Goal: Information Seeking & Learning: Learn about a topic

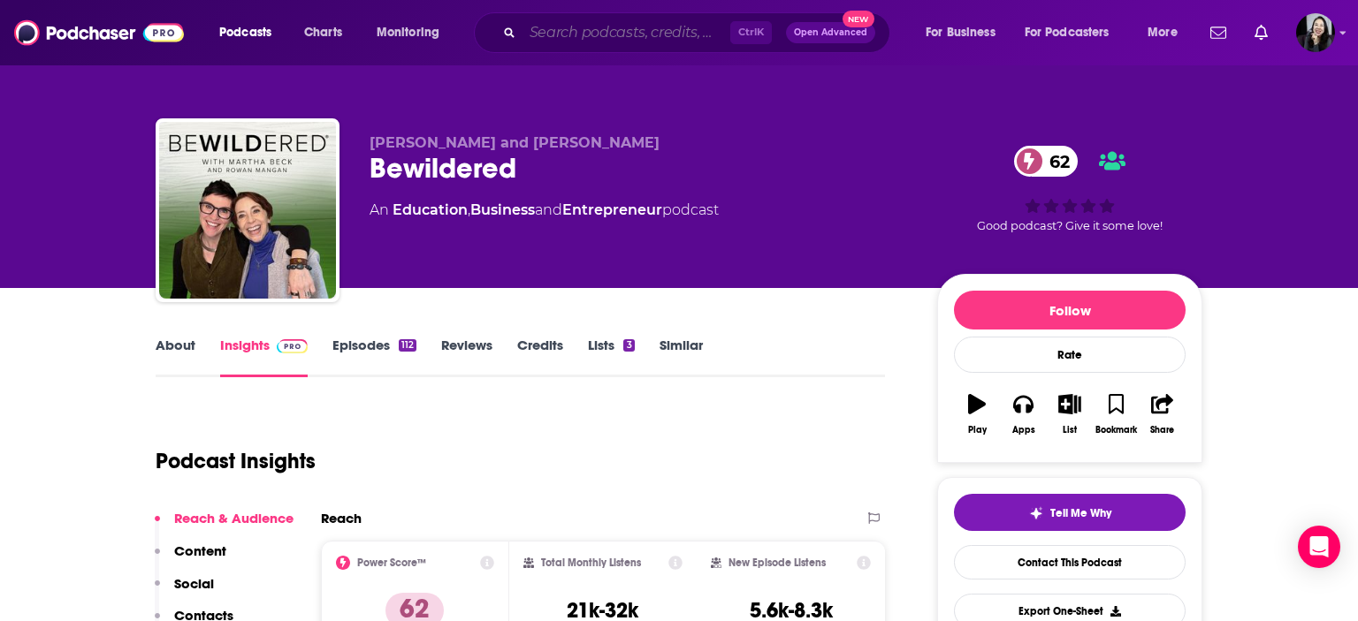
click at [687, 34] on input "Search podcasts, credits, & more..." at bounding box center [626, 33] width 208 height 28
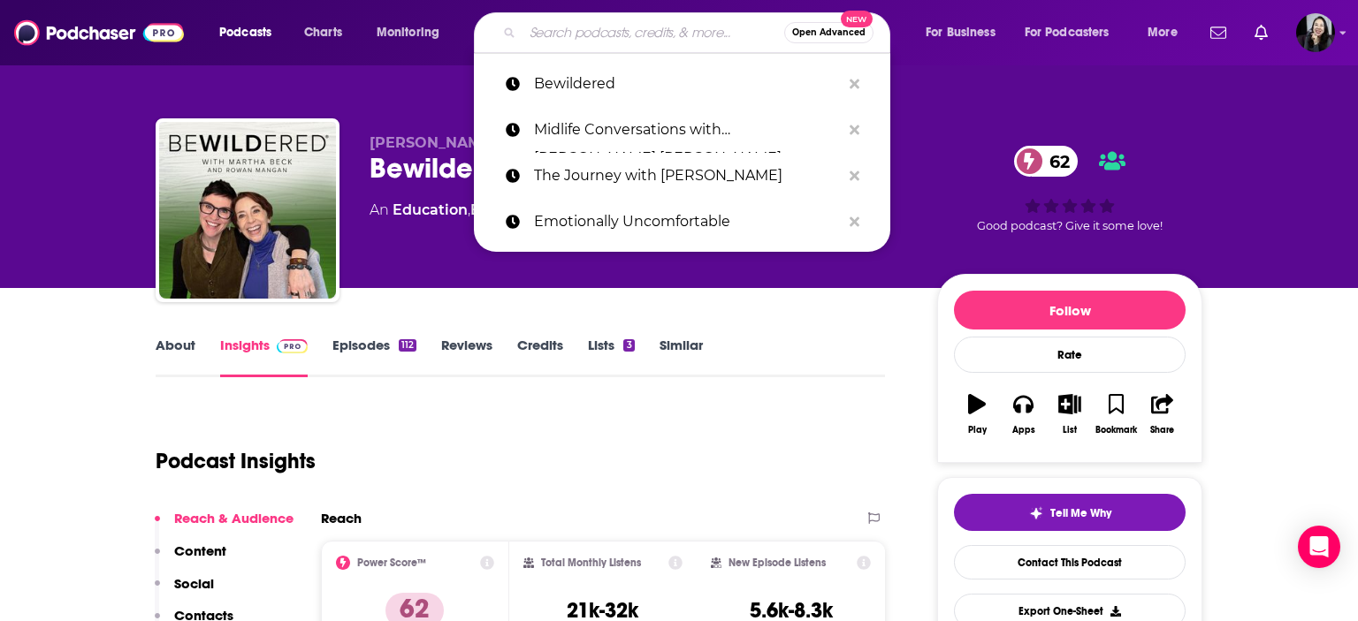
paste input "Lo Ipsumdol, Si amet co Adipisci eli S doeiusmod Te. Inci Utlaboreet, d magnaal…"
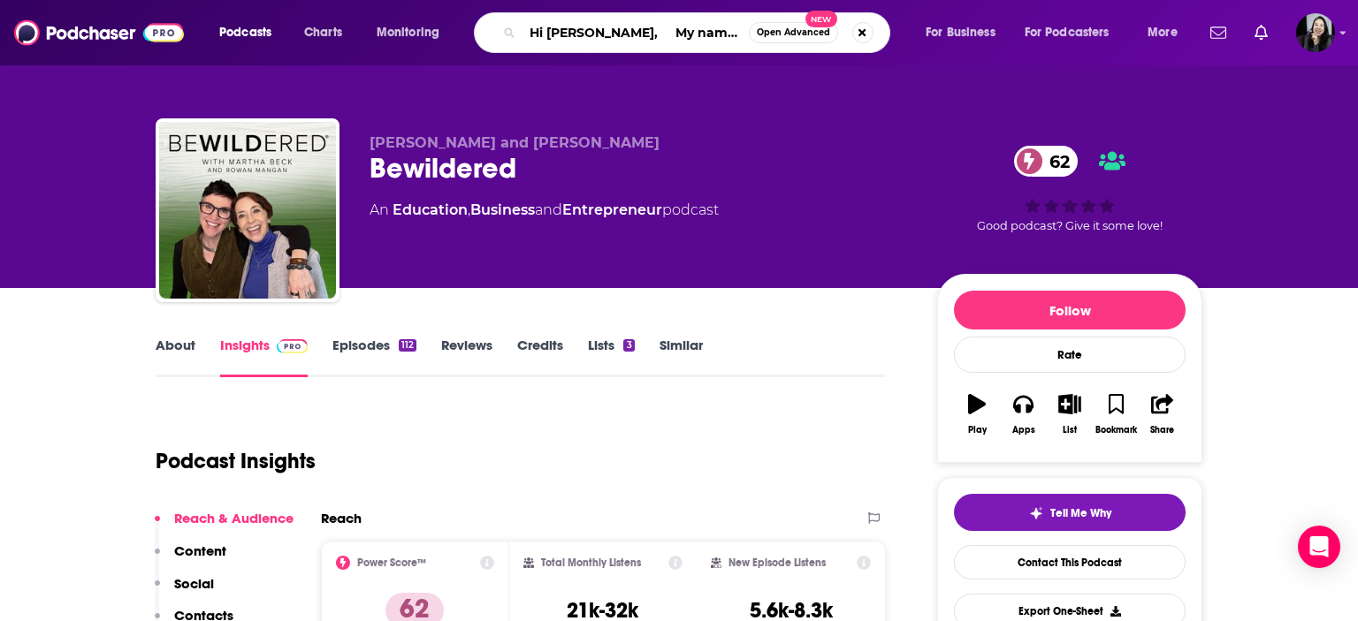
drag, startPoint x: 730, startPoint y: 29, endPoint x: 423, endPoint y: 22, distance: 307.7
click at [522, 22] on input "Hi [PERSON_NAME], My name is [PERSON_NAME] and I represent [PERSON_NAME], a neu…" at bounding box center [635, 33] width 226 height 28
click at [553, 32] on input "tr" at bounding box center [635, 33] width 226 height 28
type input "t"
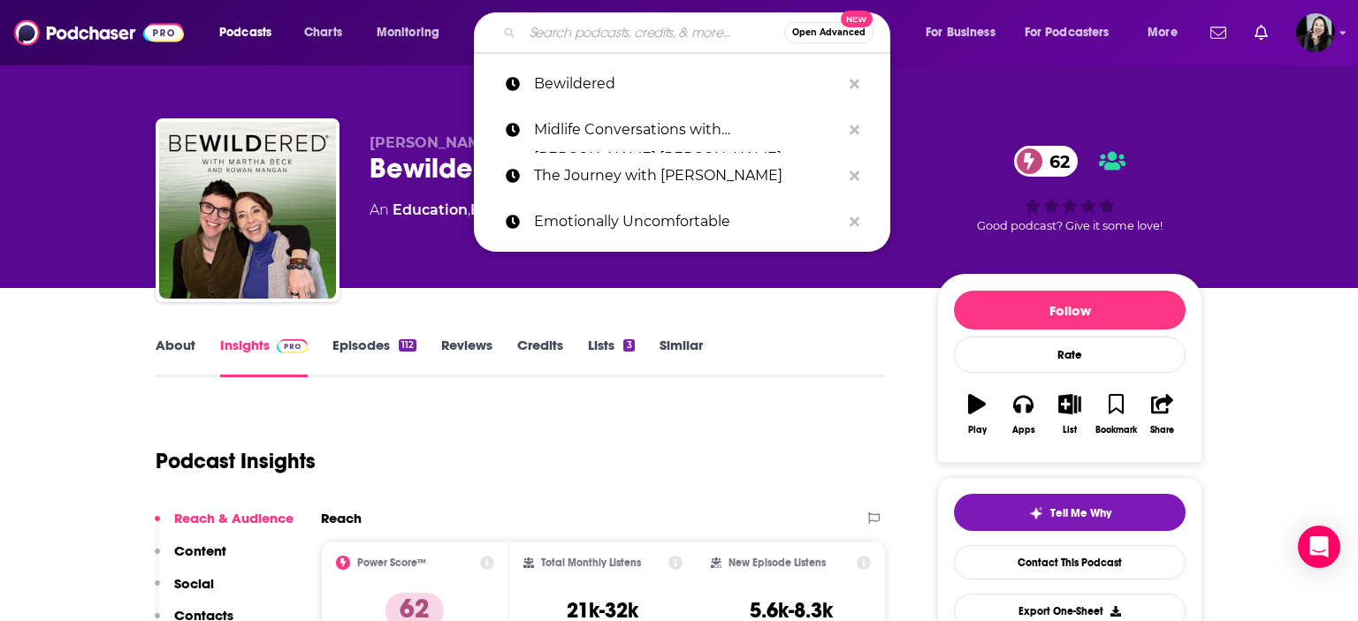
paste input "Your Dream Life with [PERSON_NAME]"
type input "Your Dream Life with [PERSON_NAME]"
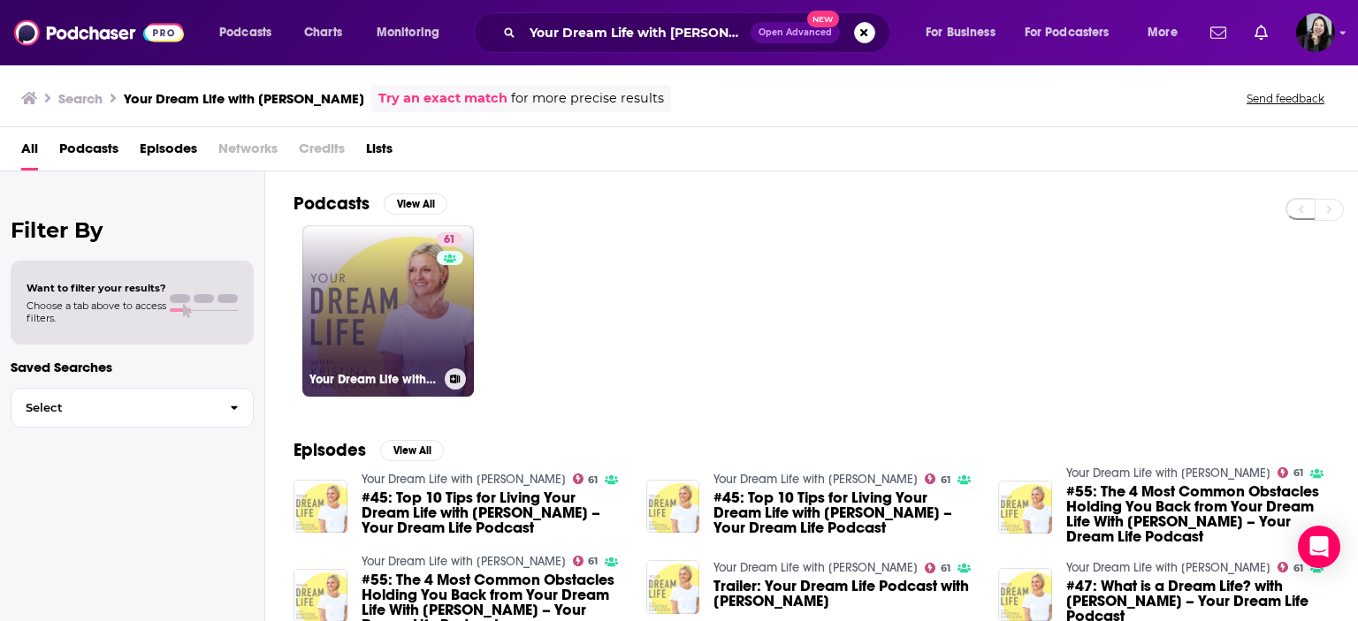
click at [365, 325] on link "61 Your Dream Life with [PERSON_NAME]" at bounding box center [388, 311] width 172 height 172
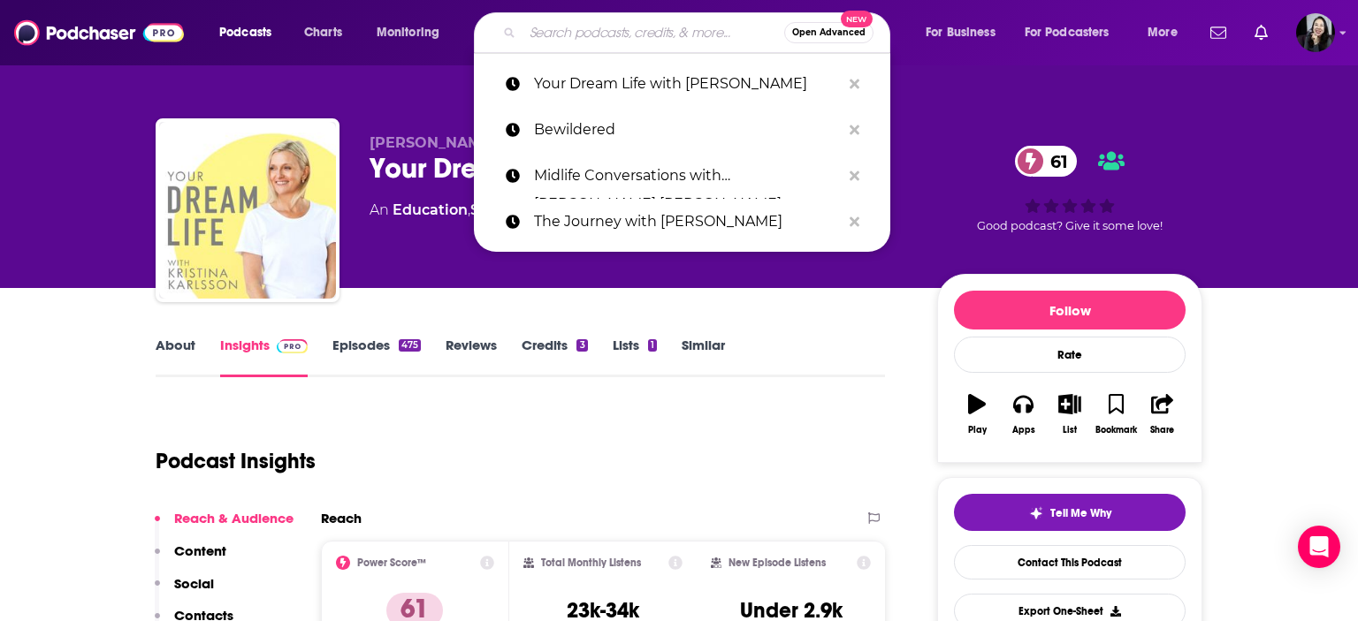
click at [617, 23] on input "Search podcasts, credits, & more..." at bounding box center [653, 33] width 262 height 28
paste input "B The Way Forward"
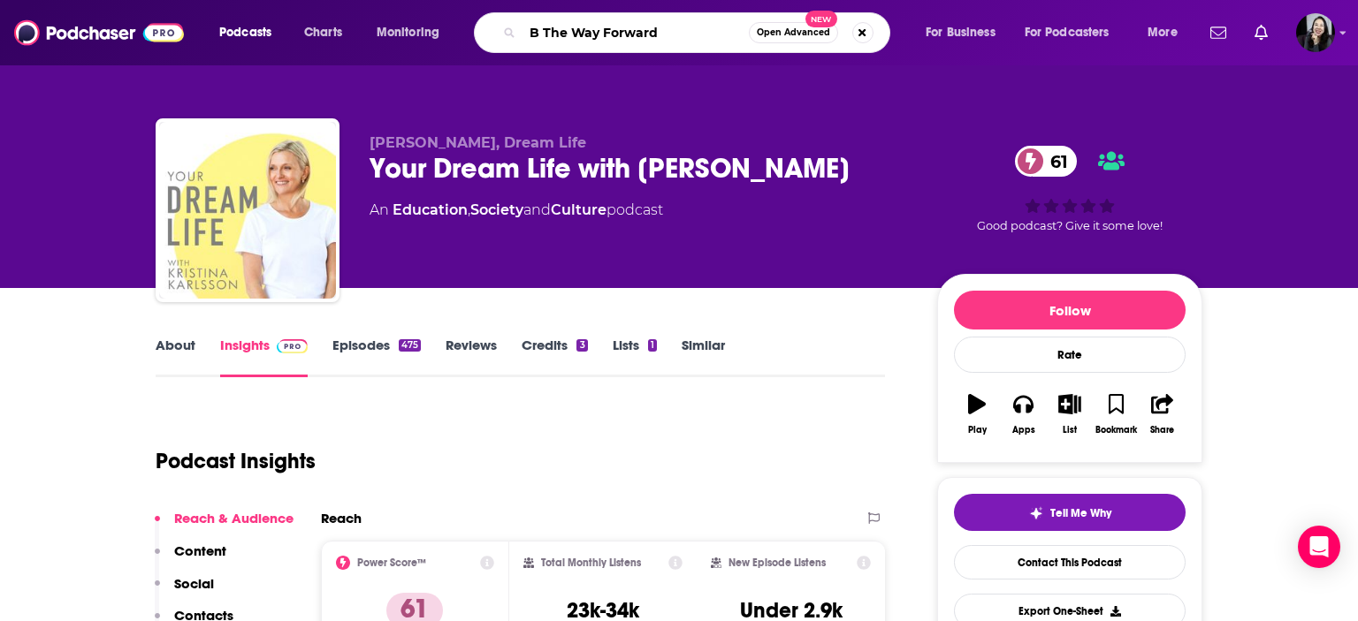
type input "B The Way Forward"
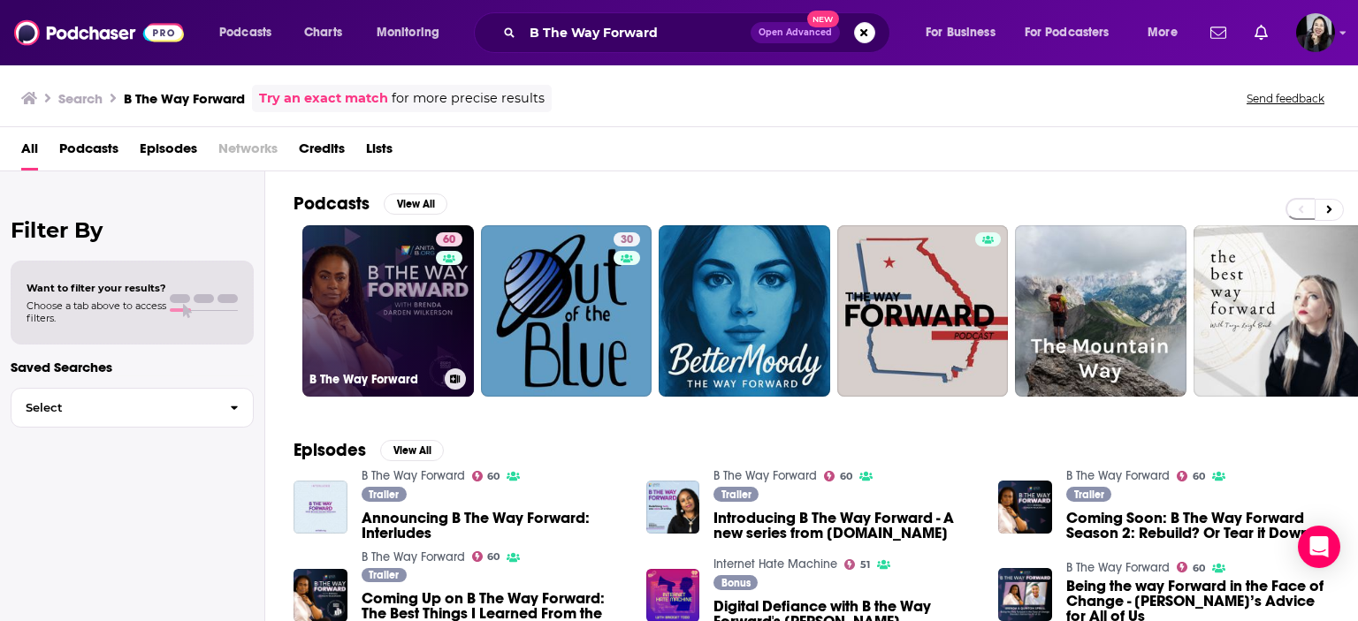
click at [401, 280] on link "60 B The Way Forward" at bounding box center [388, 311] width 172 height 172
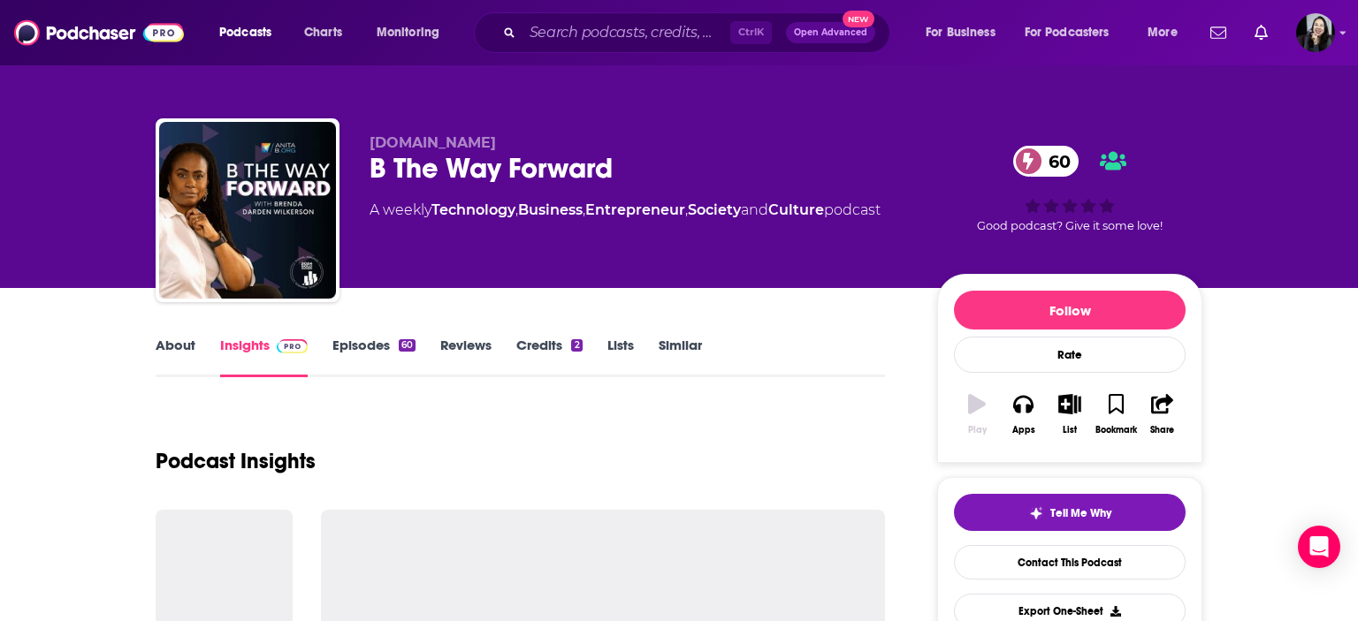
click at [401, 280] on div "[DOMAIN_NAME] B The Way Forward 60 A weekly Technology , Business , Entrepreneu…" at bounding box center [786, 213] width 833 height 159
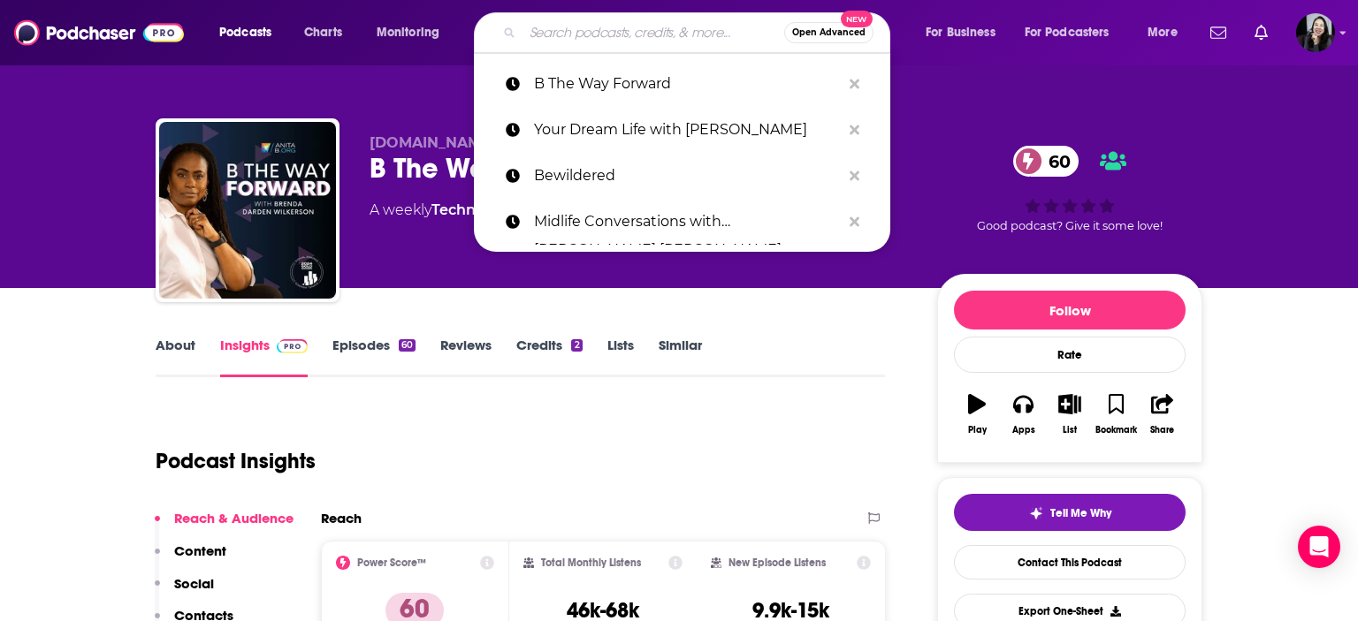
click at [629, 24] on input "Search podcasts, credits, & more..." at bounding box center [653, 33] width 262 height 28
paste input "She Means Business Show"
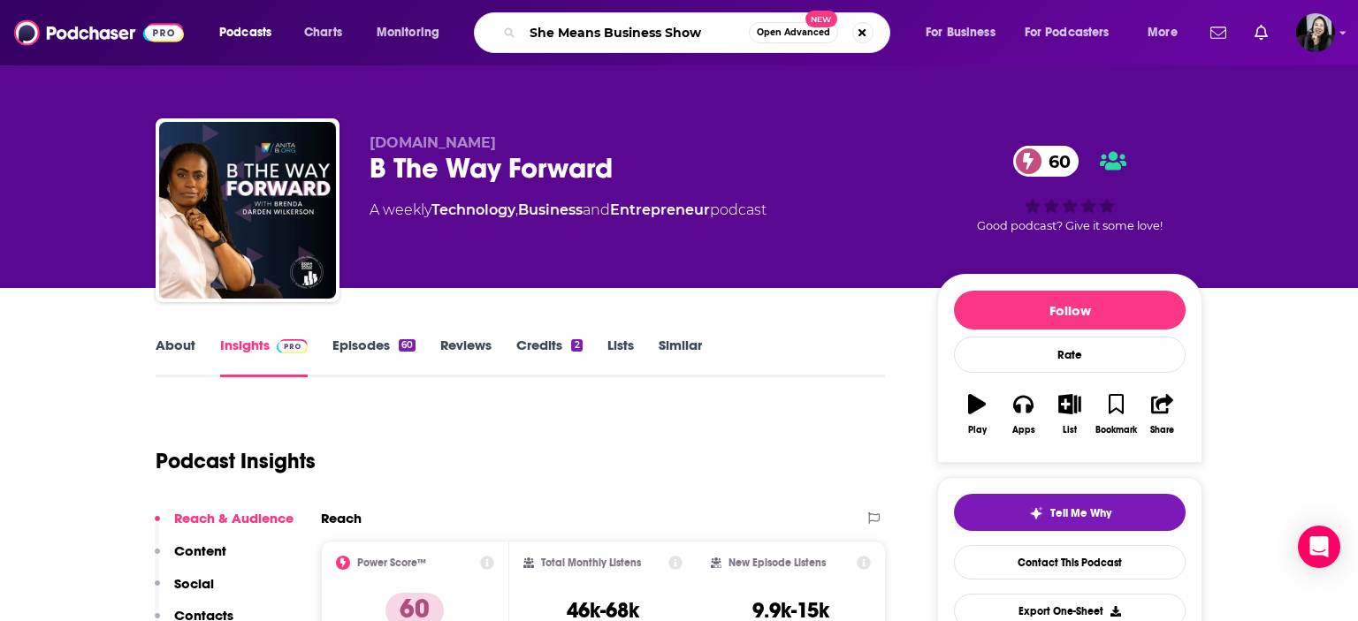
type input "She Means Business Show"
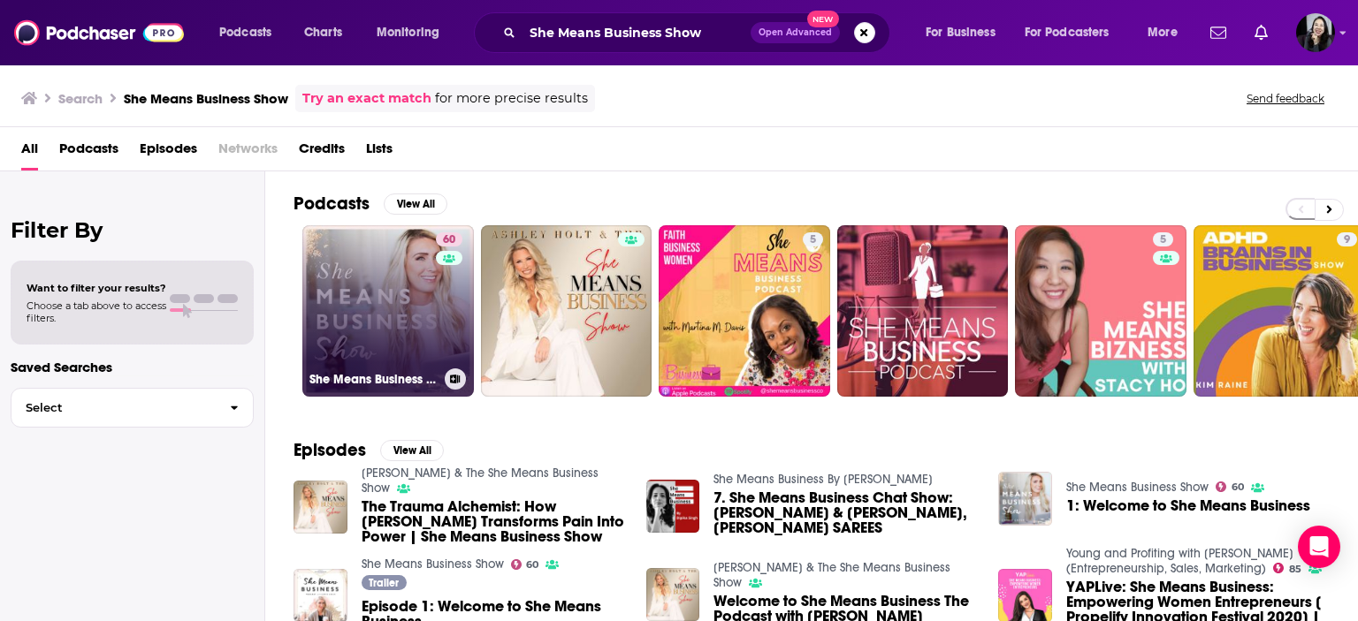
click at [418, 326] on link "60 She Means Business Show" at bounding box center [388, 311] width 172 height 172
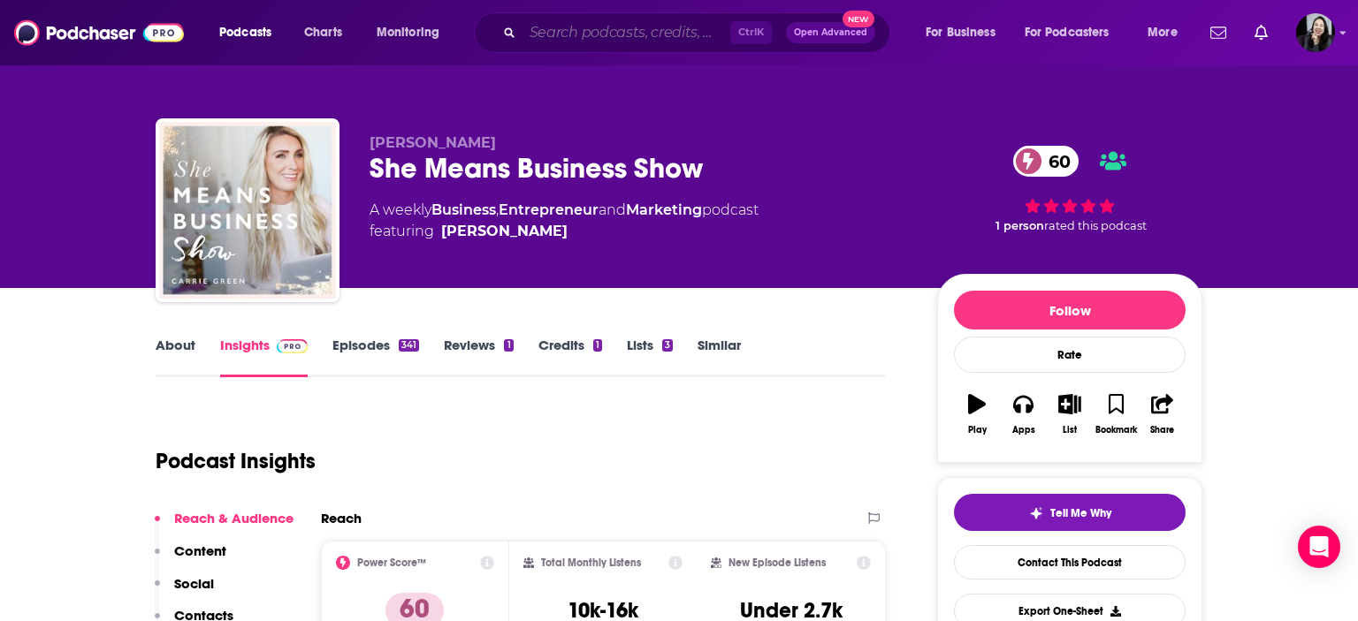
click at [624, 27] on input "Search podcasts, credits, & more..." at bounding box center [626, 33] width 208 height 28
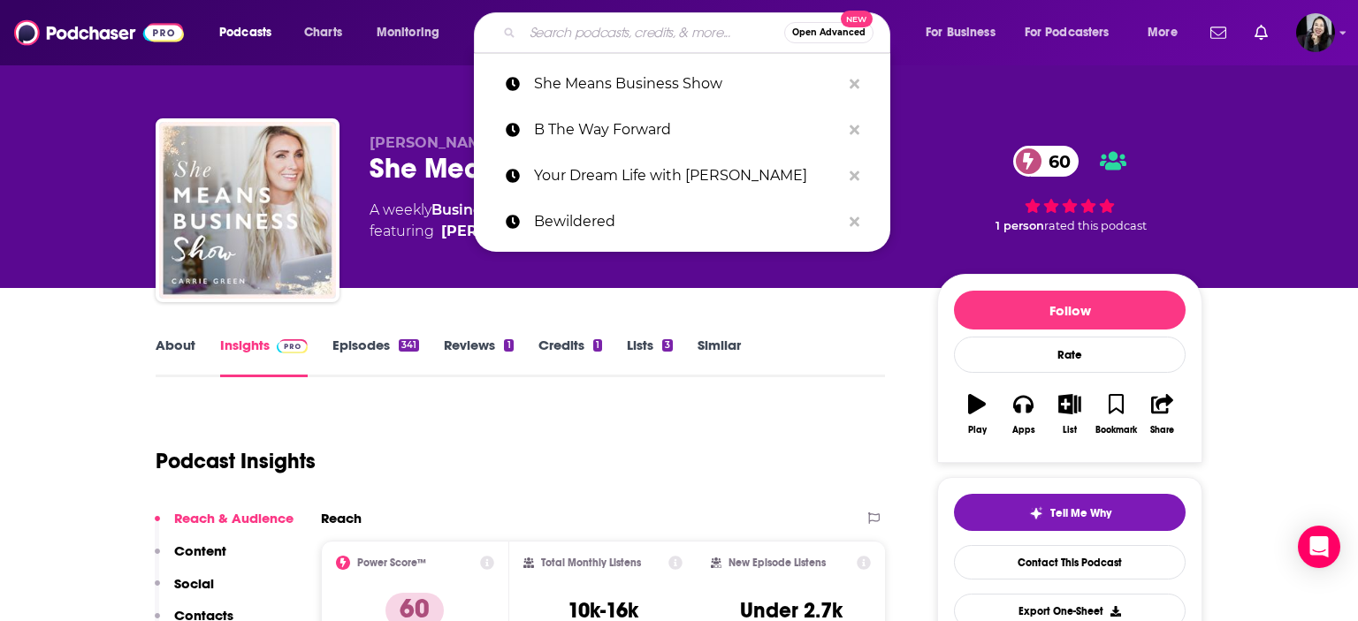
paste input "The Speaking Club: Mastering the Art of Public Speaking"
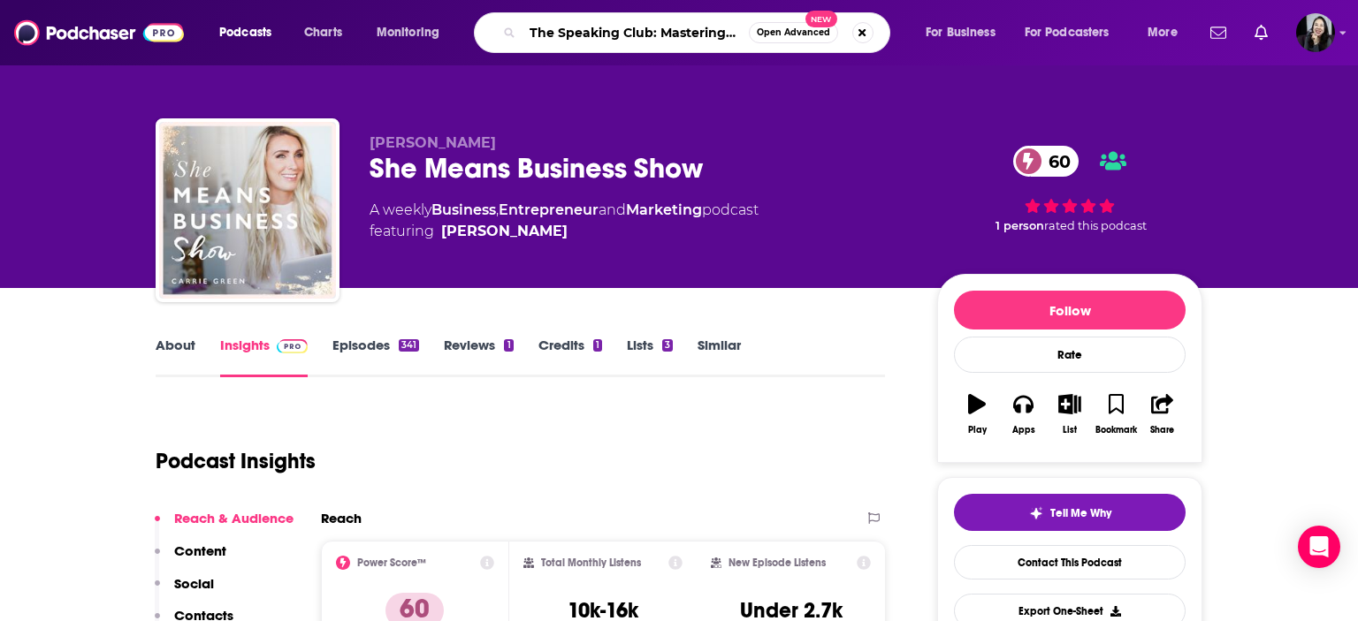
type input "The Speaking Club: Mastering the Art of Public Speaking"
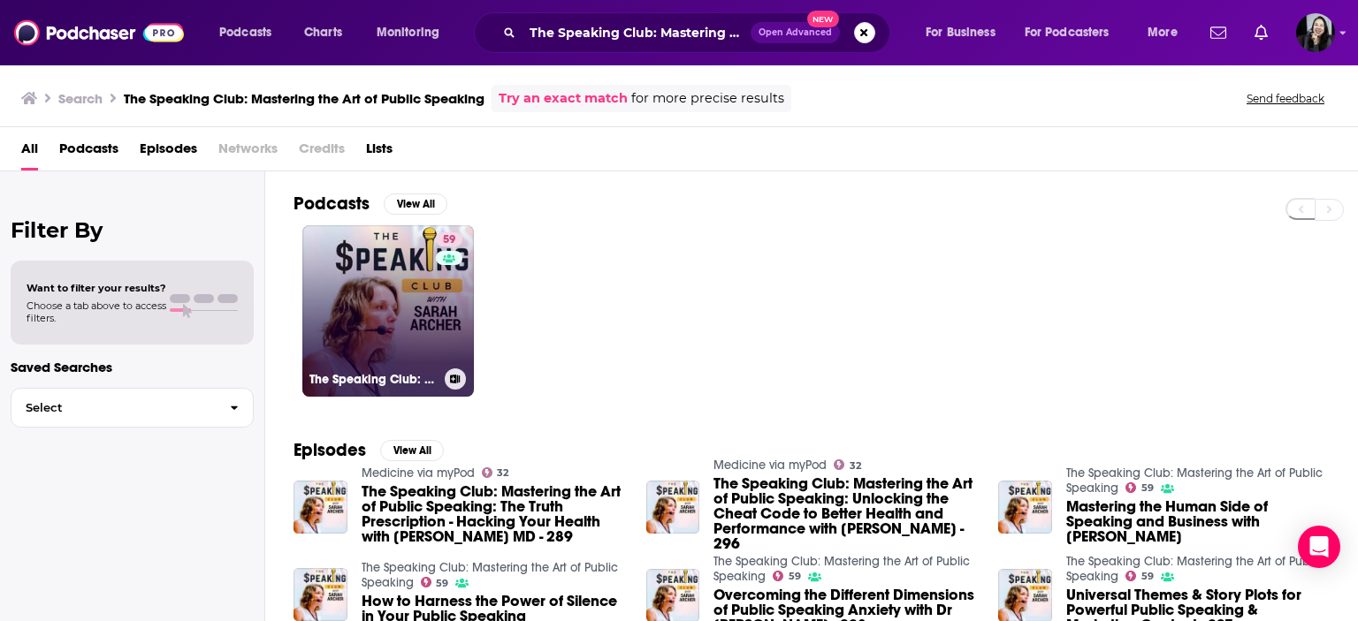
click at [404, 324] on link "59 The Speaking Club: Mastering the Art of Public Speaking" at bounding box center [388, 311] width 172 height 172
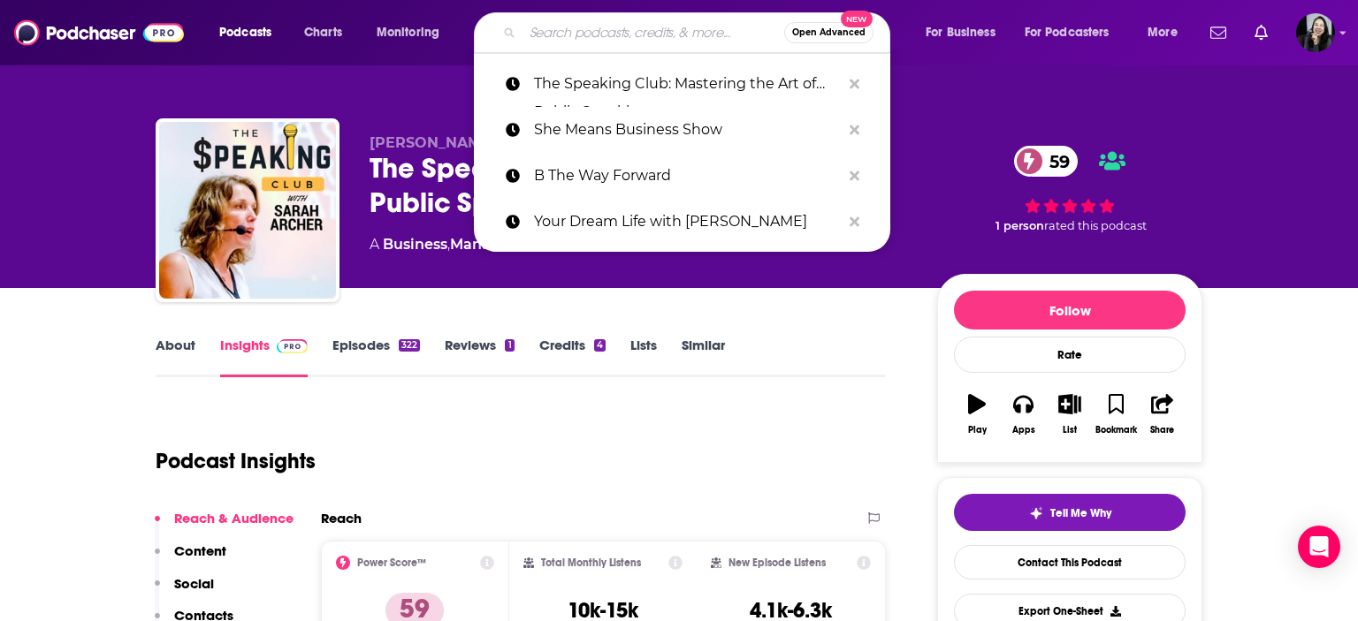
click at [633, 34] on input "Search podcasts, credits, & more..." at bounding box center [653, 33] width 262 height 28
paste input "Crisis What Crisis?"
type input "Crisis What Crisis?"
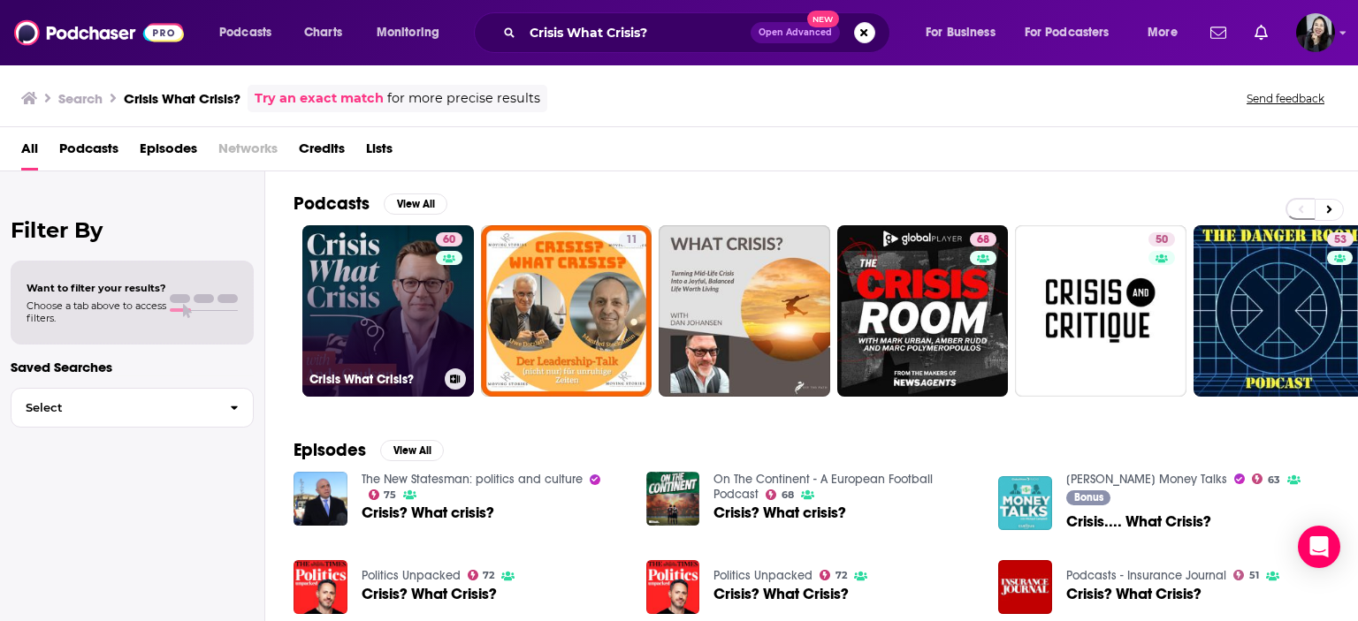
click at [394, 337] on link "60 Crisis What Crisis?" at bounding box center [388, 311] width 172 height 172
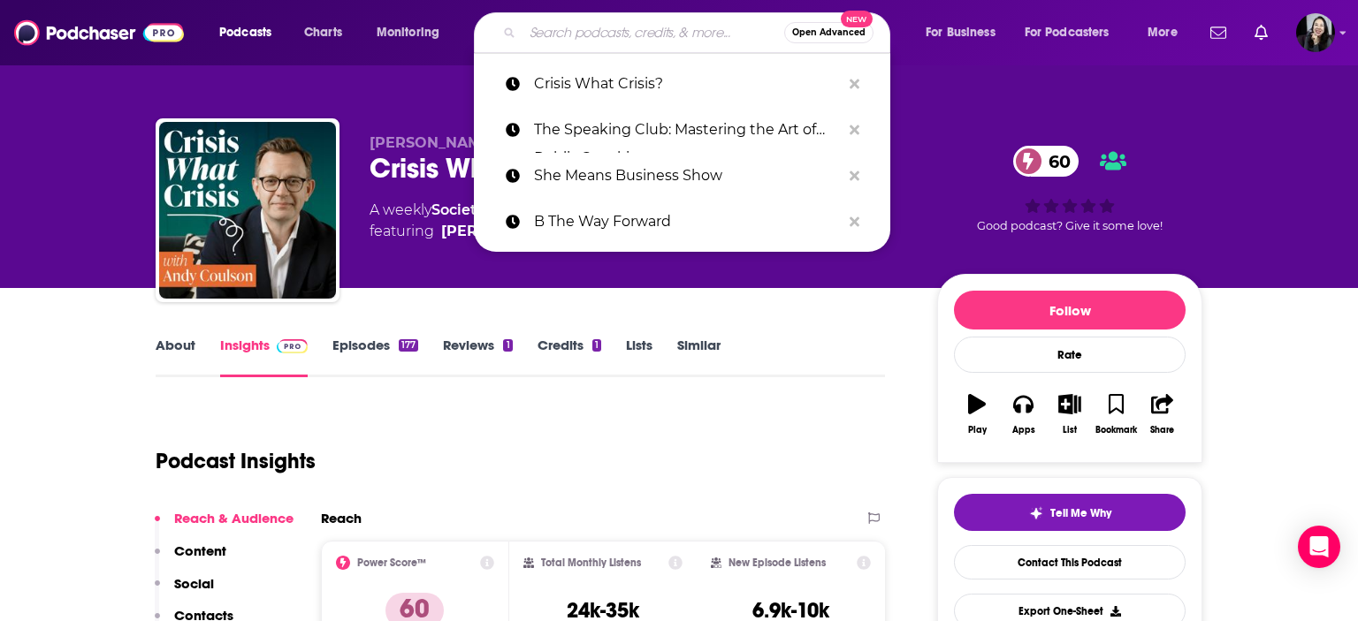
click at [637, 23] on input "Search podcasts, credits, & more..." at bounding box center [653, 33] width 262 height 28
paste input "The Art of Speaking Up"
type input "The Art of Speaking Up"
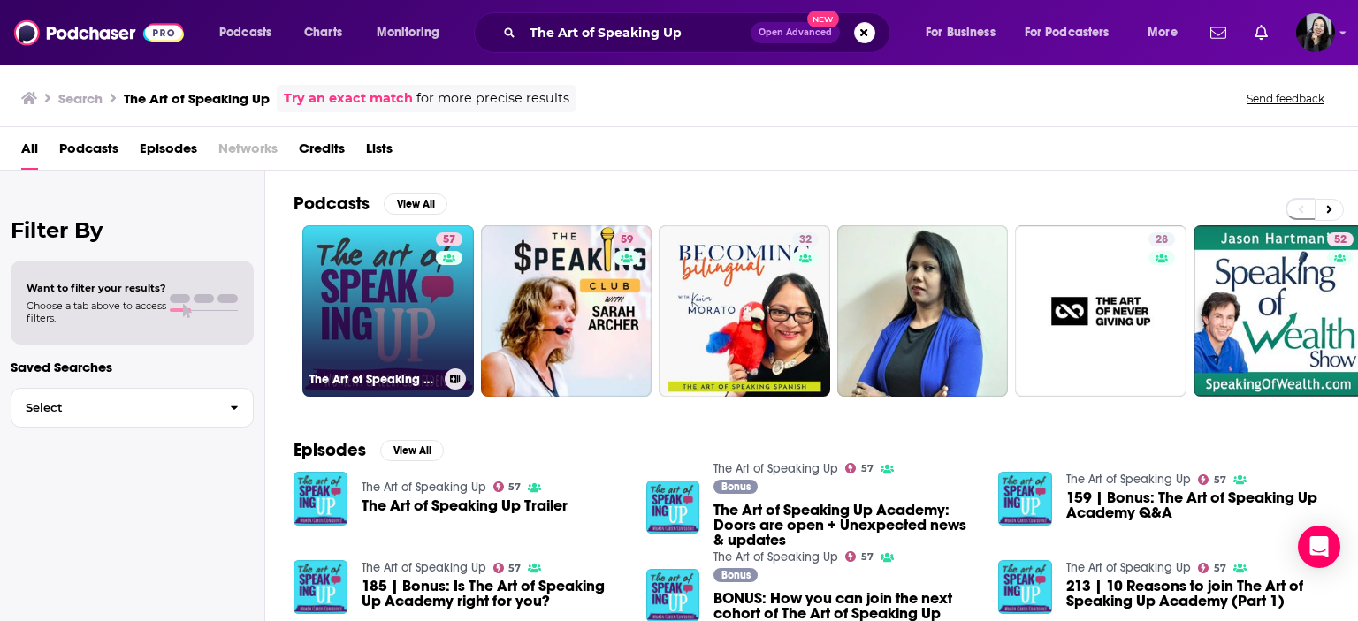
click at [363, 295] on link "57 The Art of Speaking Up" at bounding box center [388, 311] width 172 height 172
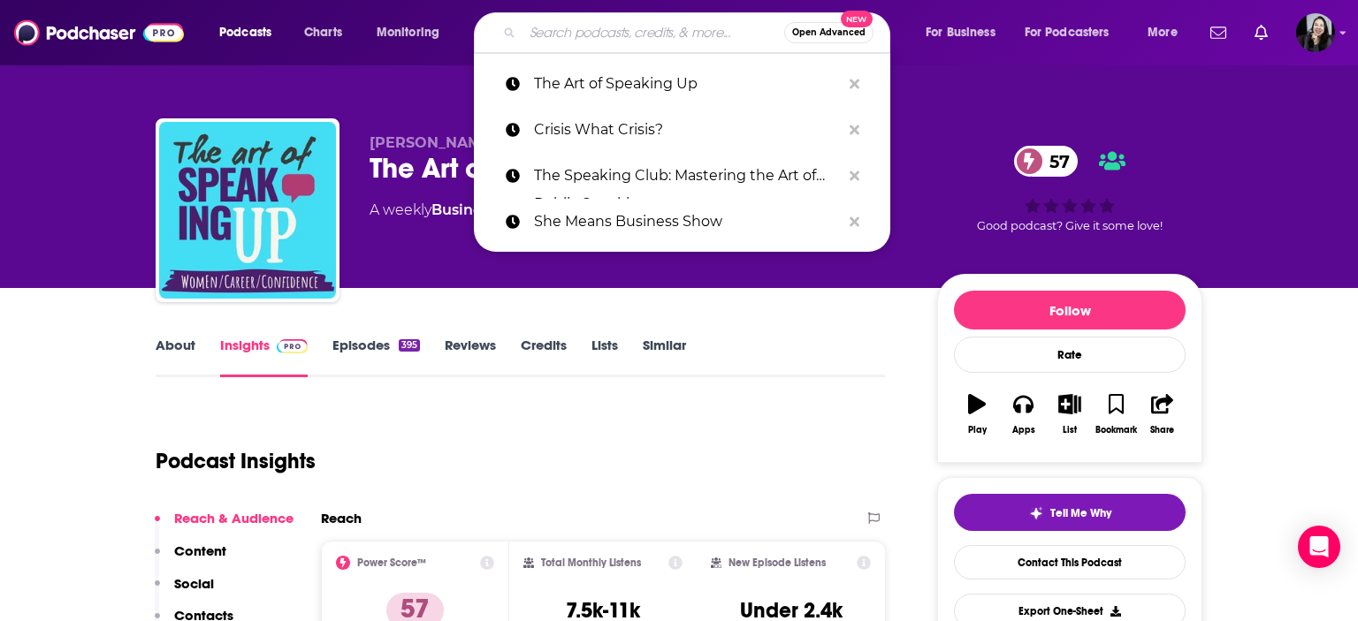
click at [582, 45] on input "Search podcasts, credits, & more..." at bounding box center [653, 33] width 262 height 28
paste input "Standard Deviations with [PERSON_NAME]"
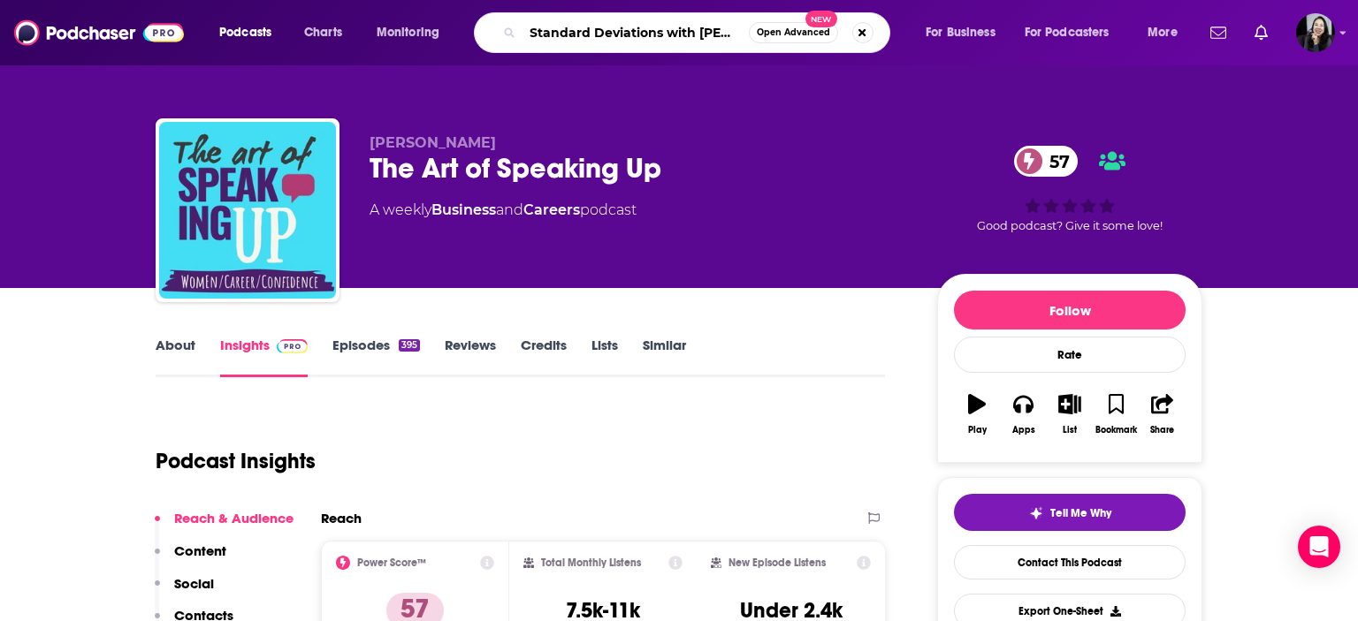
type input "Standard Deviations with [PERSON_NAME]"
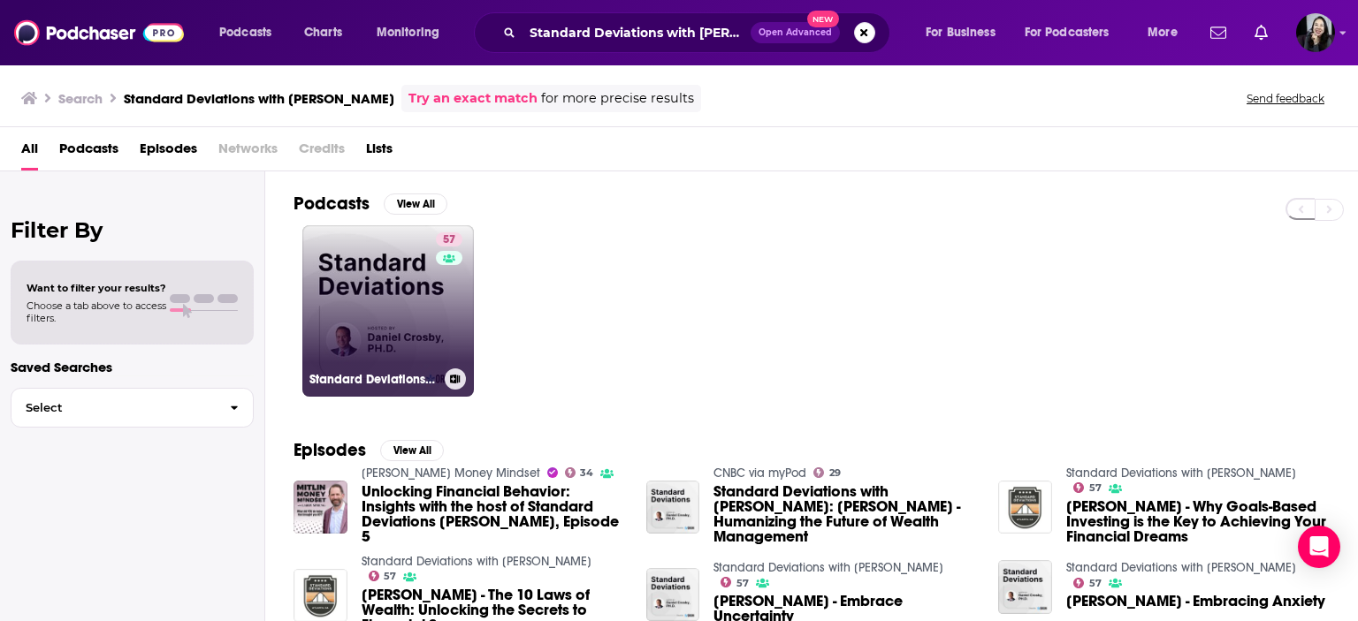
click at [364, 288] on link "57 Standard Deviations with [PERSON_NAME]" at bounding box center [388, 311] width 172 height 172
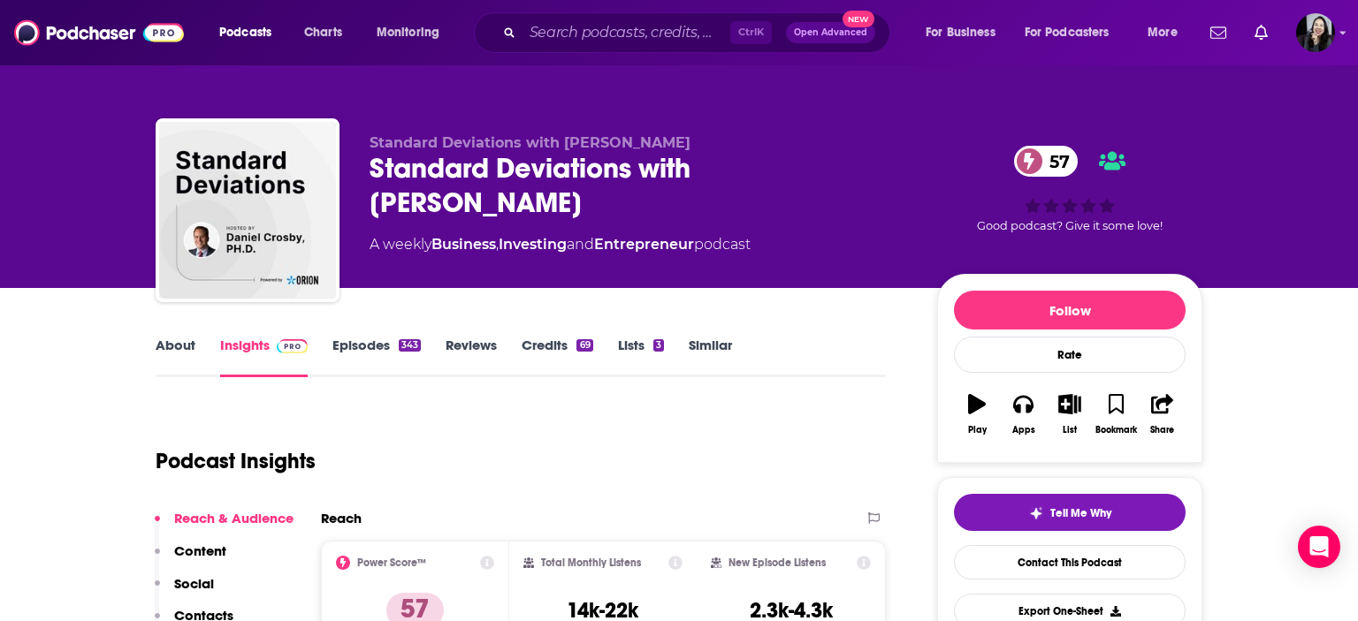
click at [650, 54] on div "Podcasts Charts Monitoring Ctrl K Open Advanced New For Business For Podcasters…" at bounding box center [679, 32] width 1358 height 65
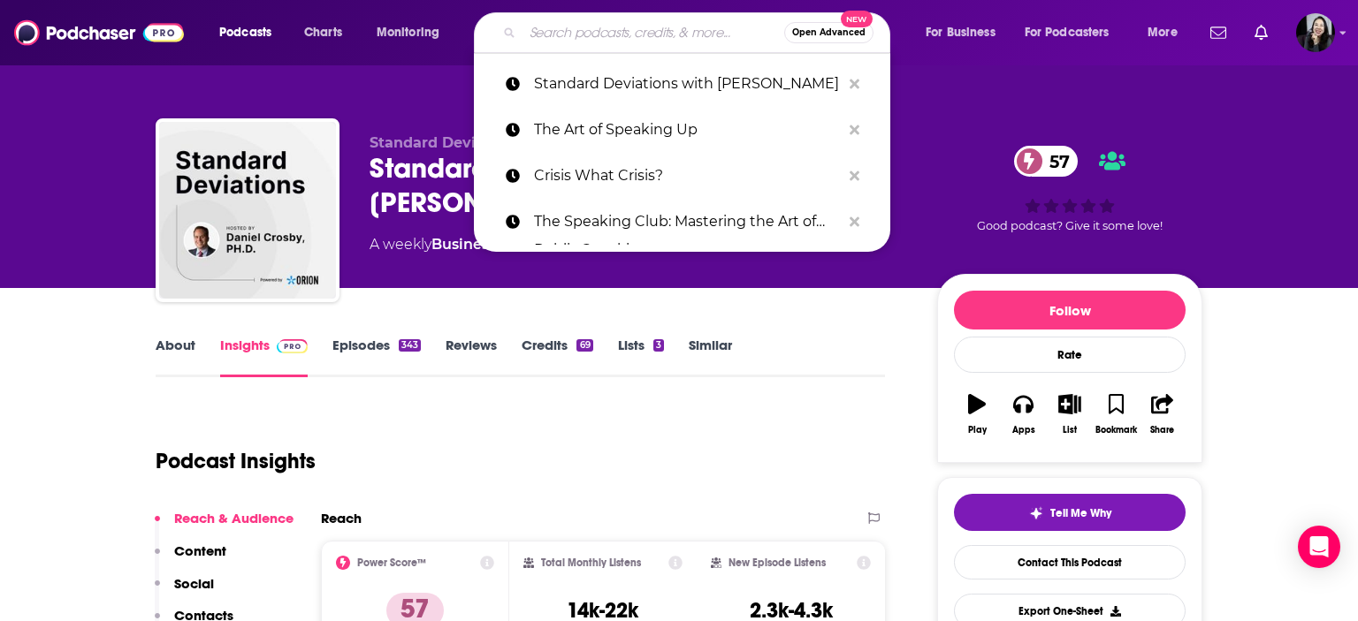
click at [686, 37] on input "Search podcasts, credits, & more..." at bounding box center [653, 33] width 262 height 28
paste input "Dream, Girl"
type input "Dream, Girl"
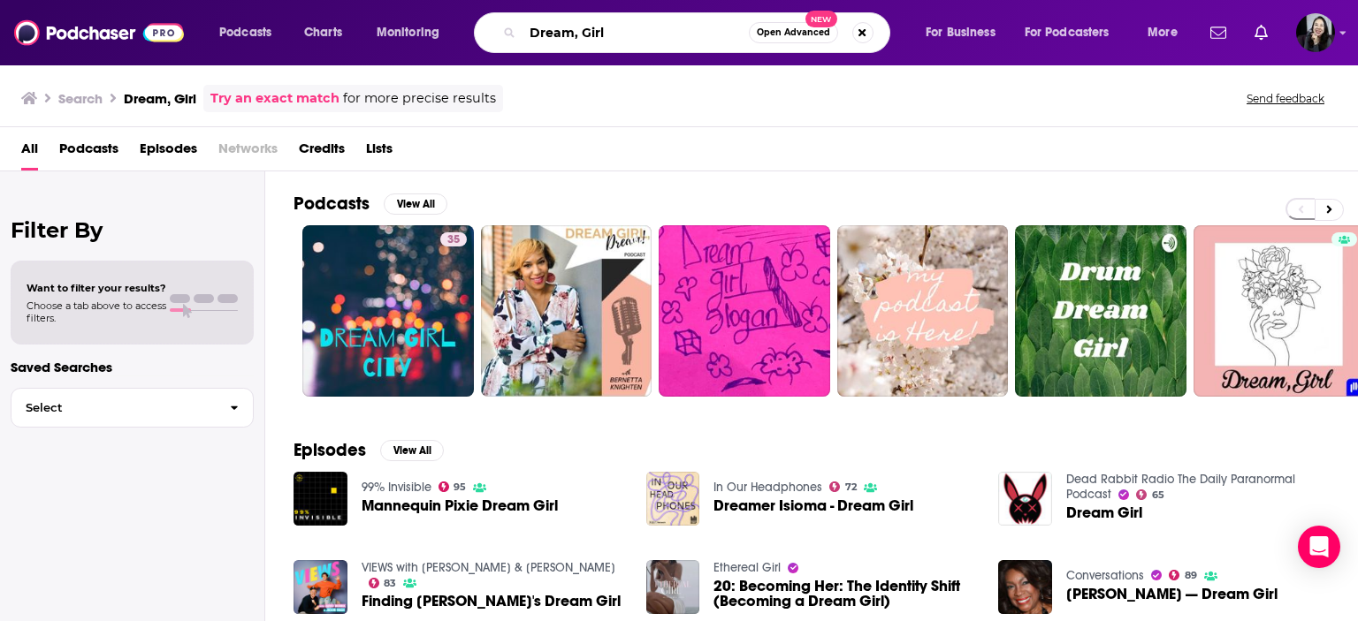
click at [645, 39] on input "Dream, Girl" at bounding box center [635, 33] width 226 height 28
paste input "[PERSON_NAME]"
type input "Dream, Girl [PERSON_NAME]"
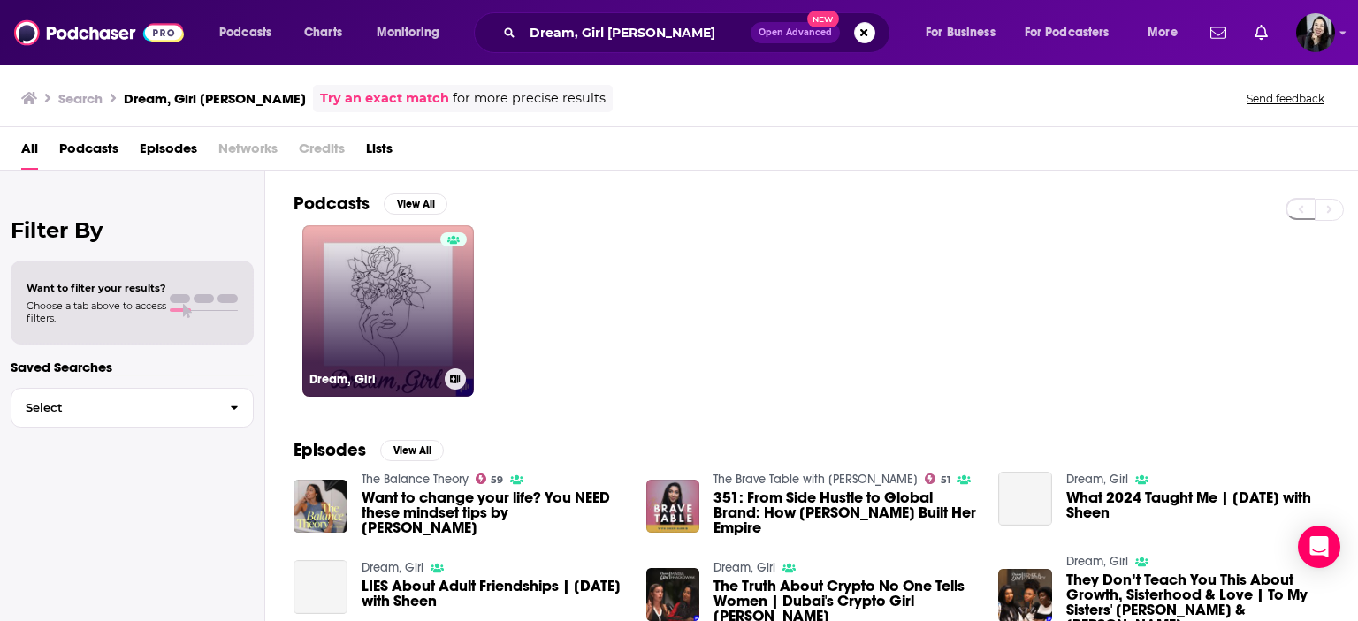
click at [397, 303] on link "Dream, Girl" at bounding box center [388, 311] width 172 height 172
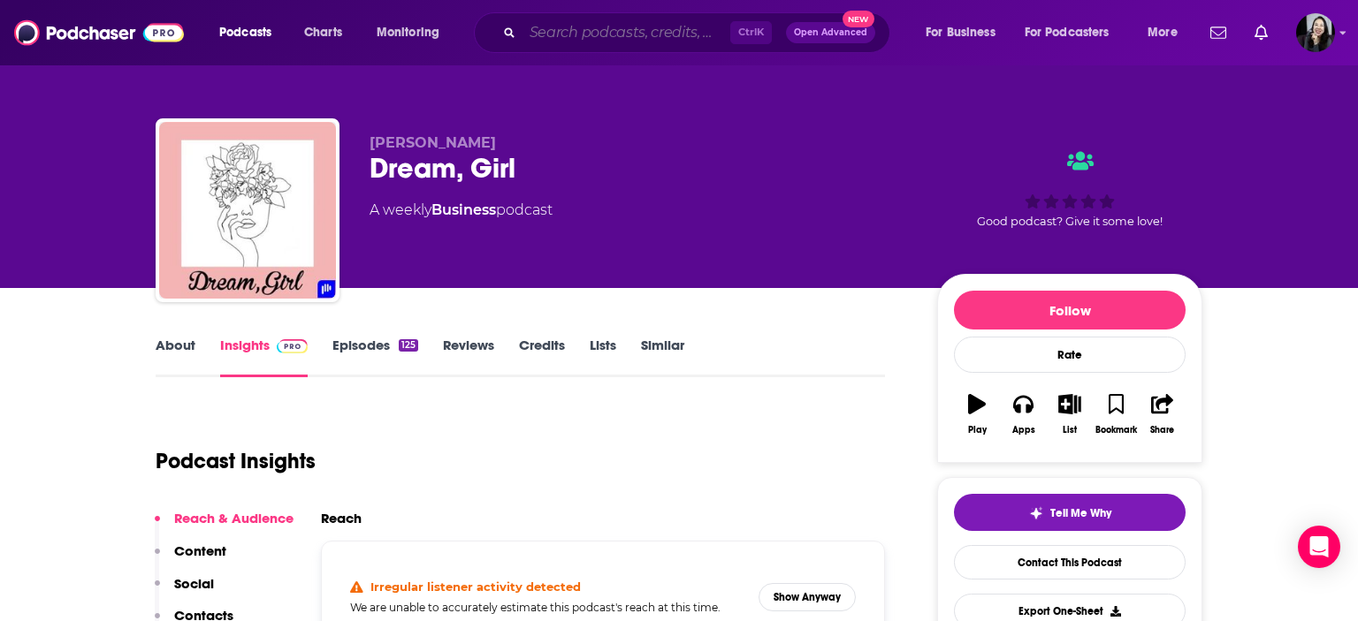
click at [611, 36] on input "Search podcasts, credits, & more..." at bounding box center [626, 33] width 208 height 28
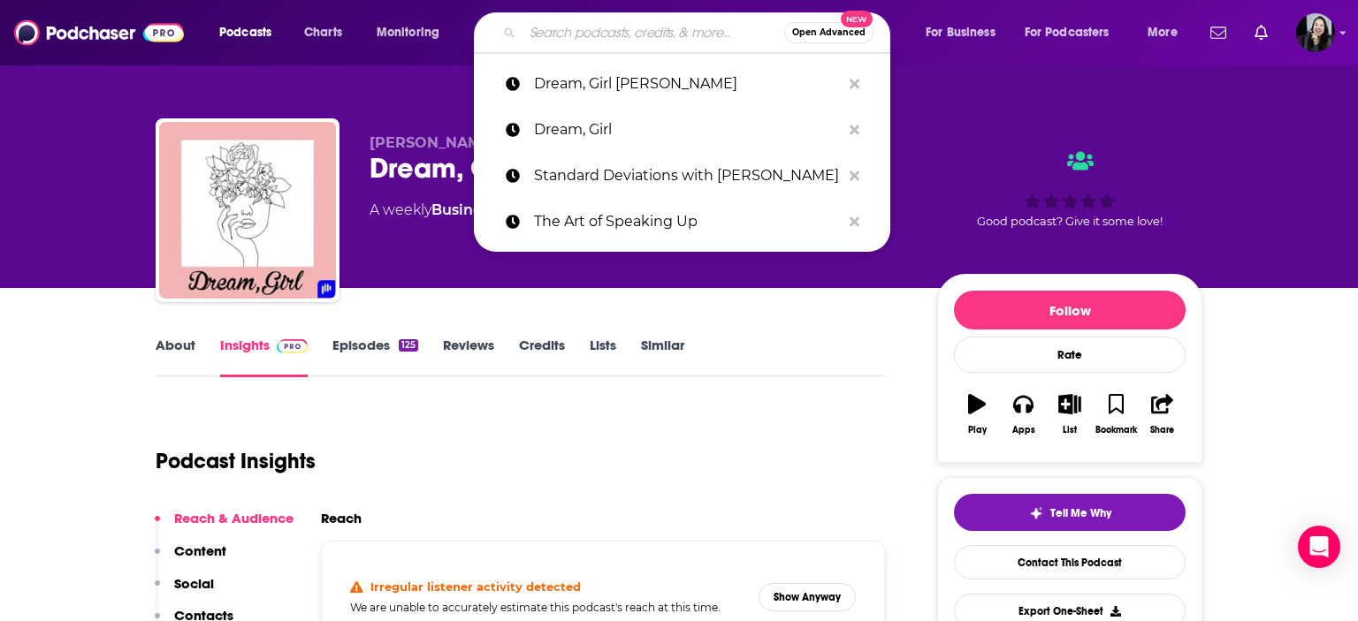
paste input "Teach Me How To Adult"
type input "Teach Me How To Adult"
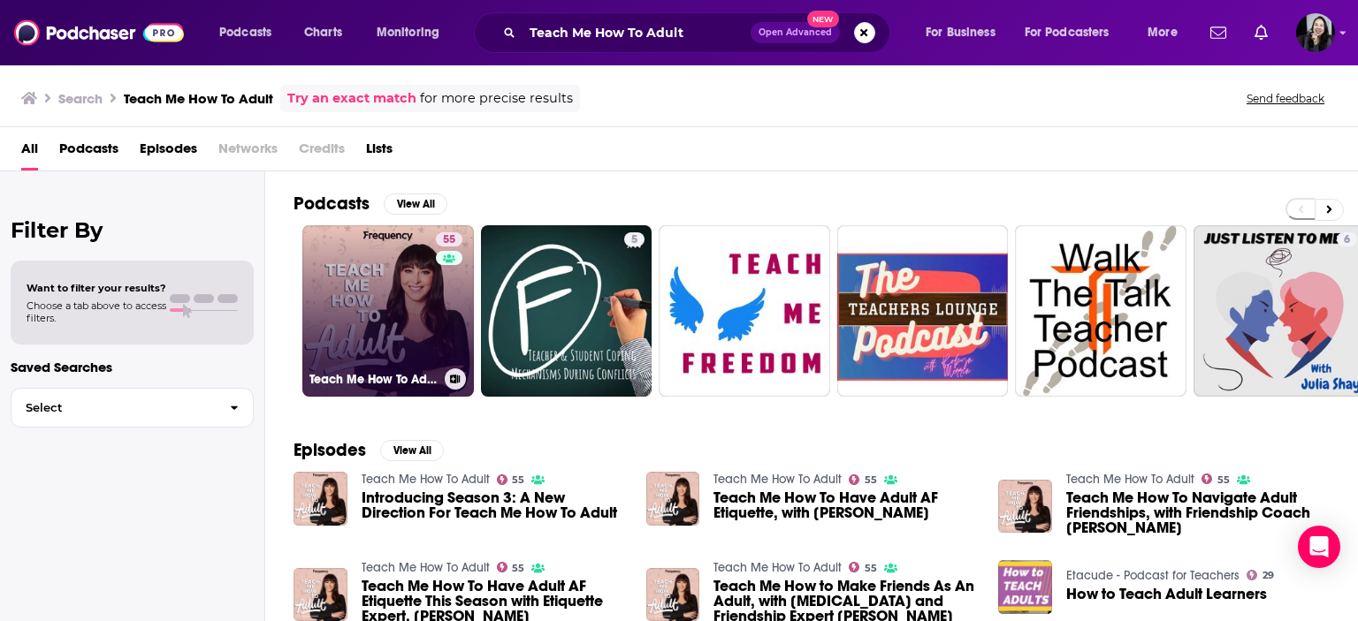
click at [384, 301] on link "55 Teach Me How To Adult" at bounding box center [388, 311] width 172 height 172
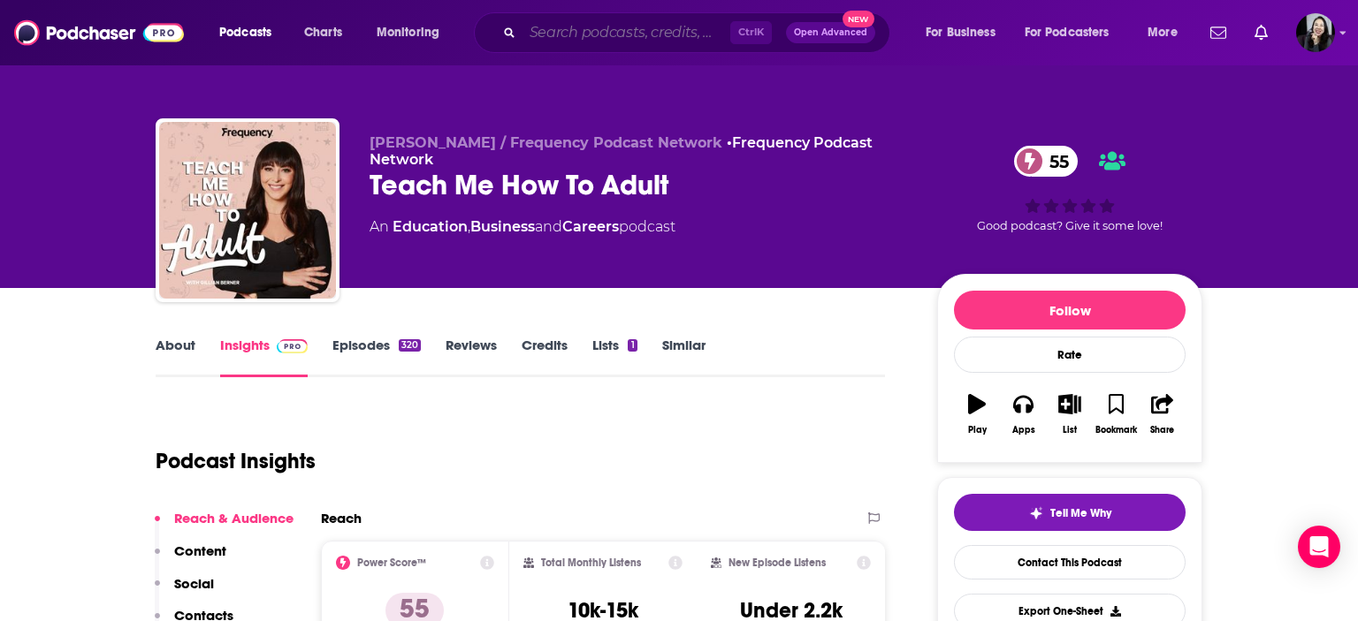
click at [660, 32] on input "Search podcasts, credits, & more..." at bounding box center [626, 33] width 208 height 28
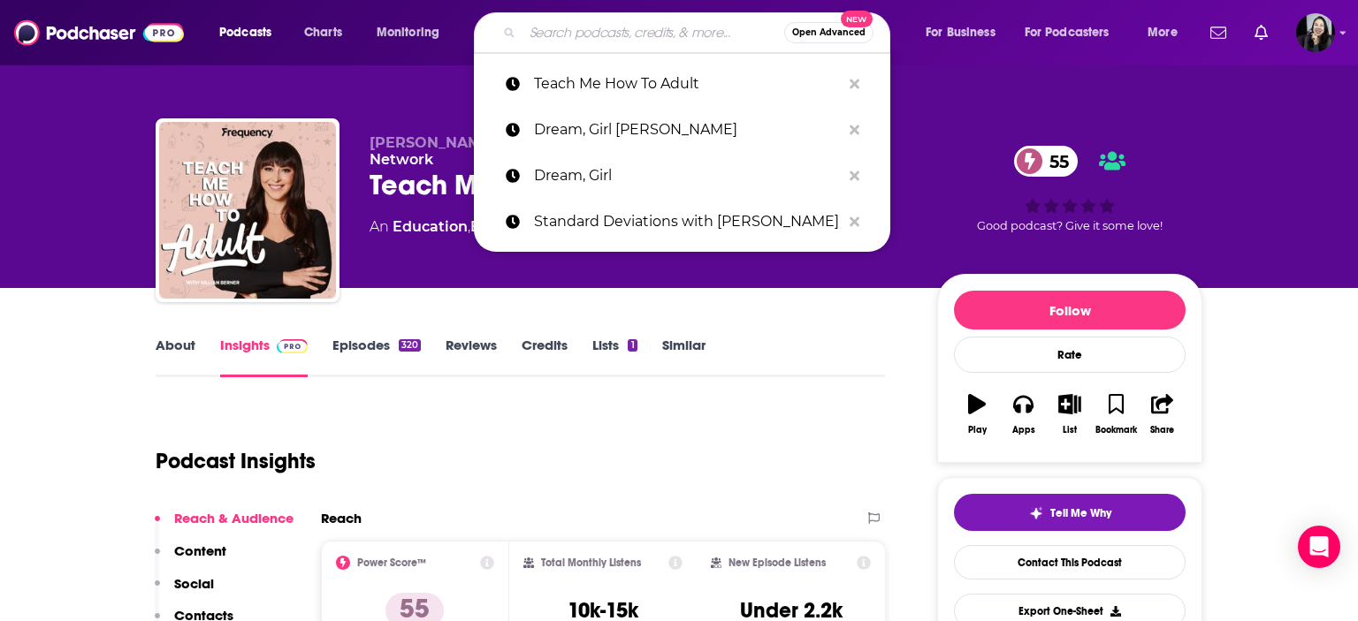
paste input "The Science of Personality Podcast"
type input "The Science of Personality Podcast"
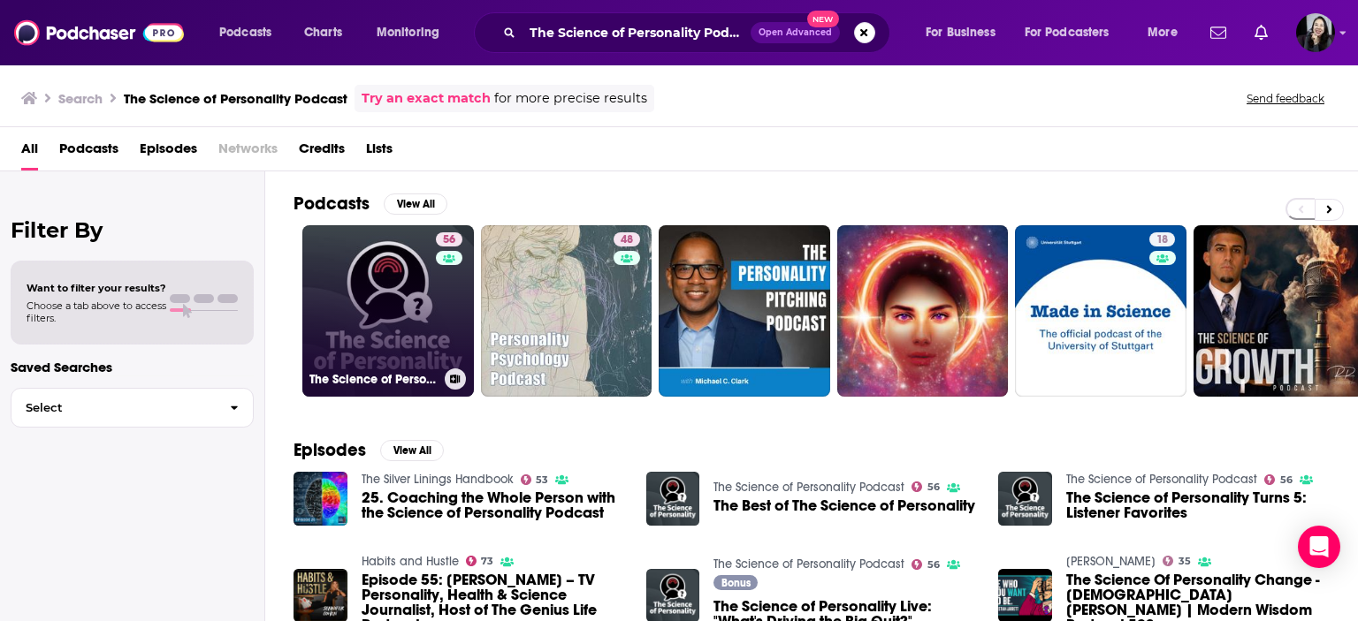
click at [349, 322] on link "56 The Science of Personality Podcast" at bounding box center [388, 311] width 172 height 172
